Goal: Transaction & Acquisition: Purchase product/service

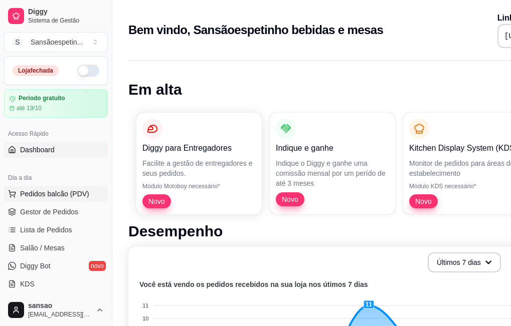
click at [74, 198] on span "Pedidos balcão (PDV)" at bounding box center [54, 194] width 69 height 10
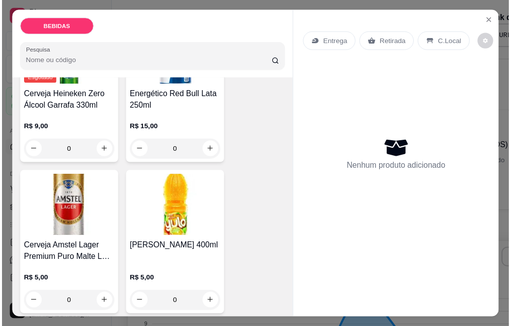
scroll to position [602, 0]
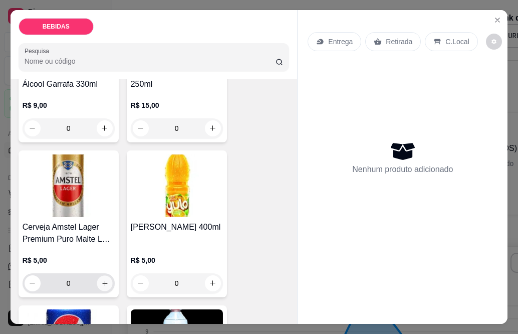
click at [102, 281] on icon "increase-product-quantity" at bounding box center [104, 283] width 5 height 5
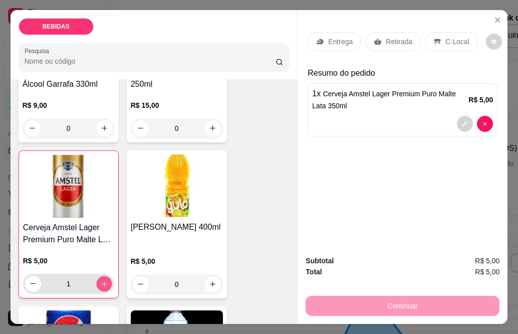
click at [100, 280] on icon "increase-product-quantity" at bounding box center [104, 284] width 8 height 8
click at [101, 281] on icon "increase-product-quantity" at bounding box center [104, 284] width 6 height 6
click at [102, 281] on icon "increase-product-quantity" at bounding box center [104, 283] width 5 height 5
click at [101, 281] on icon "increase-product-quantity" at bounding box center [104, 284] width 6 height 6
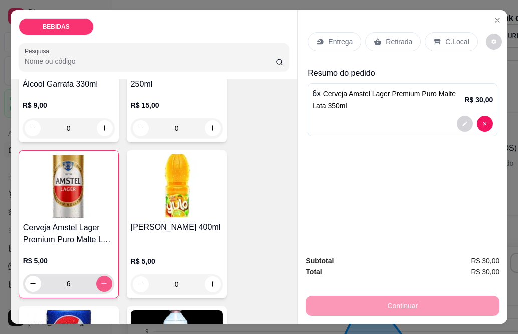
click at [101, 281] on icon "increase-product-quantity" at bounding box center [104, 284] width 6 height 6
click at [100, 280] on icon "increase-product-quantity" at bounding box center [104, 284] width 8 height 8
type input "10"
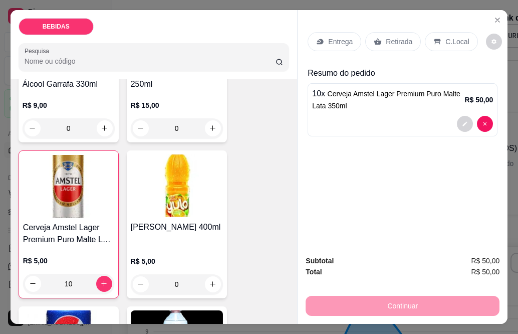
click at [410, 38] on div "Retirada" at bounding box center [393, 41] width 56 height 19
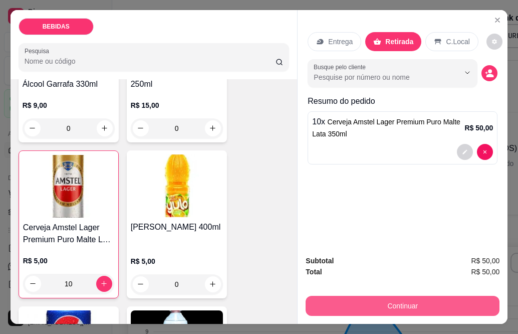
click at [334, 308] on button "Continuar" at bounding box center [403, 306] width 194 height 20
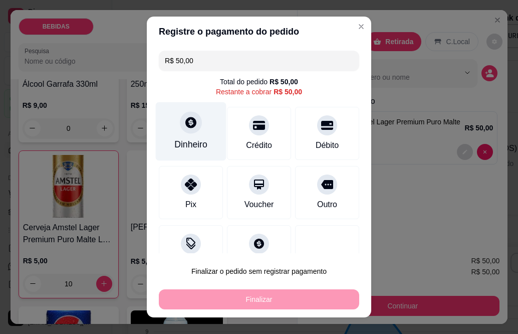
click at [189, 151] on div "Dinheiro" at bounding box center [190, 144] width 33 height 13
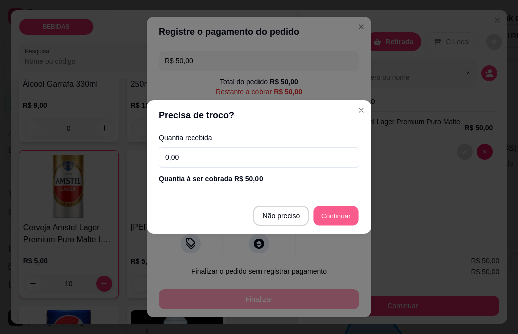
type input "R$ 0,00"
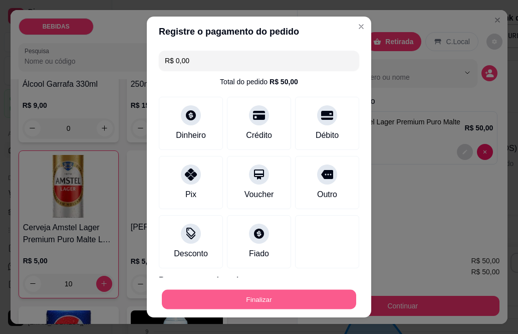
click at [310, 302] on button "Finalizar" at bounding box center [259, 299] width 194 height 20
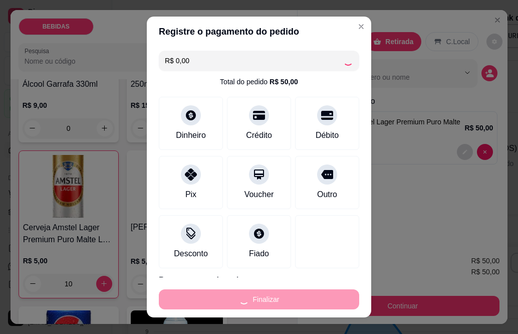
type input "0"
type input "-R$ 50,00"
